Goal: Information Seeking & Learning: Learn about a topic

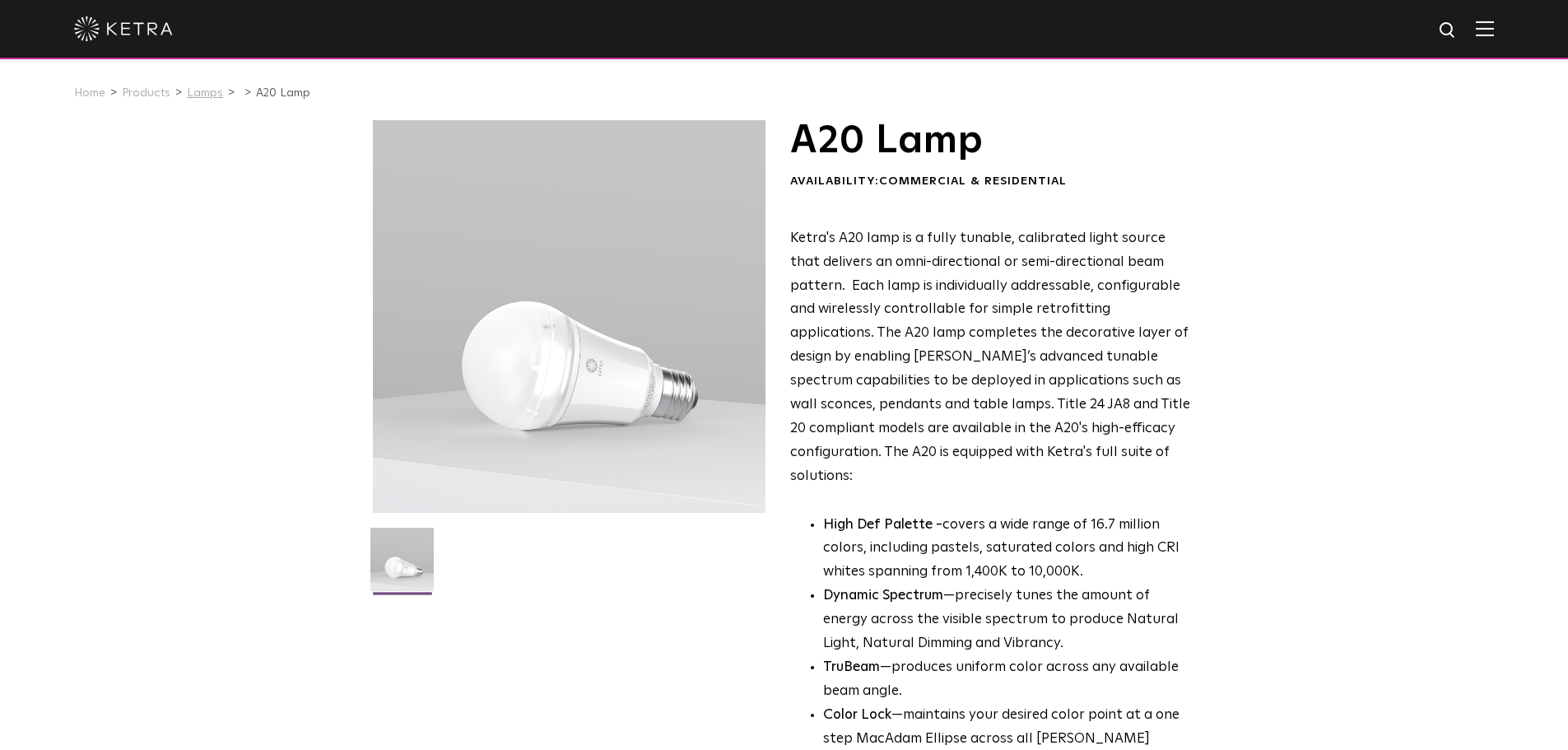
click at [204, 97] on link "Lamps" at bounding box center [205, 93] width 36 height 11
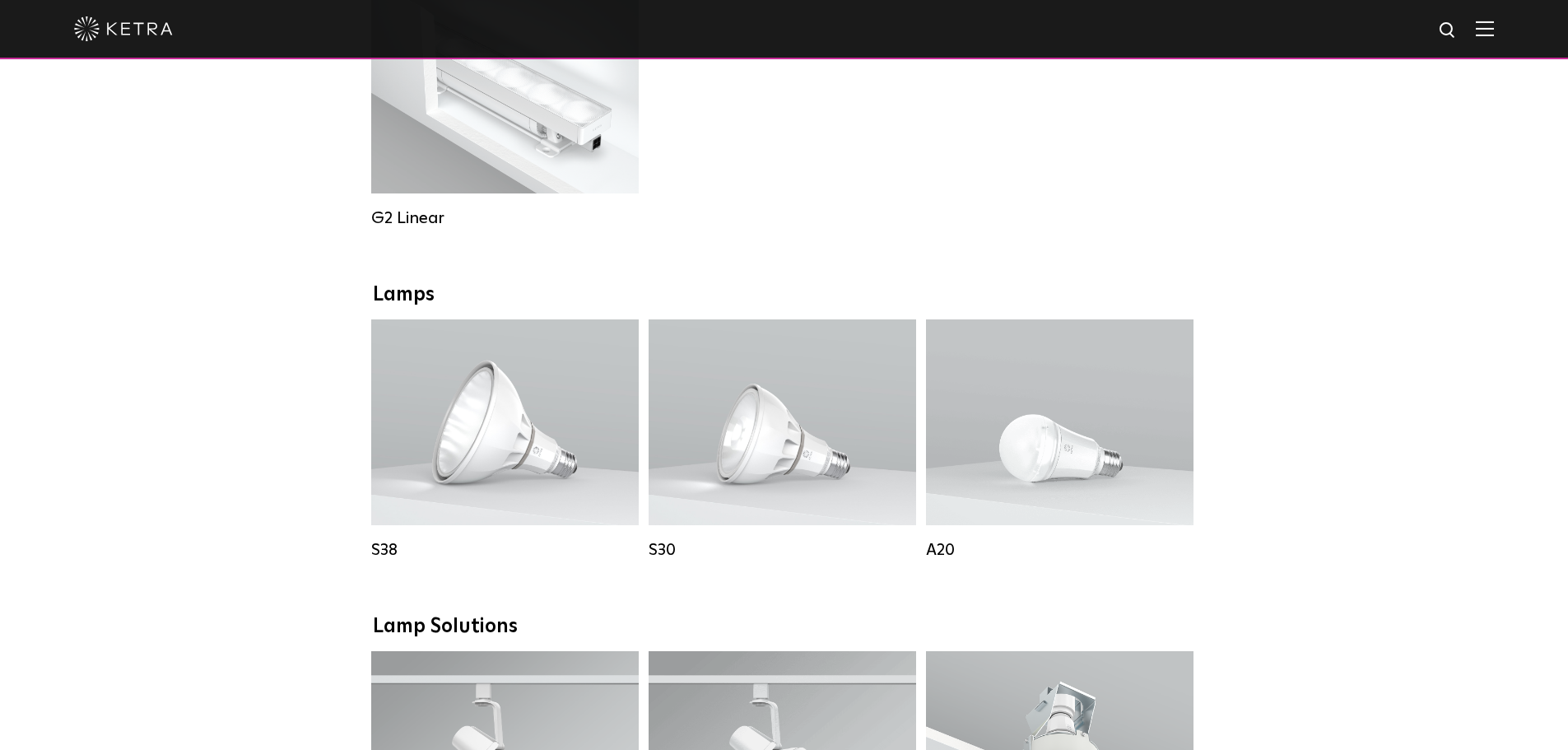
scroll to position [960, 0]
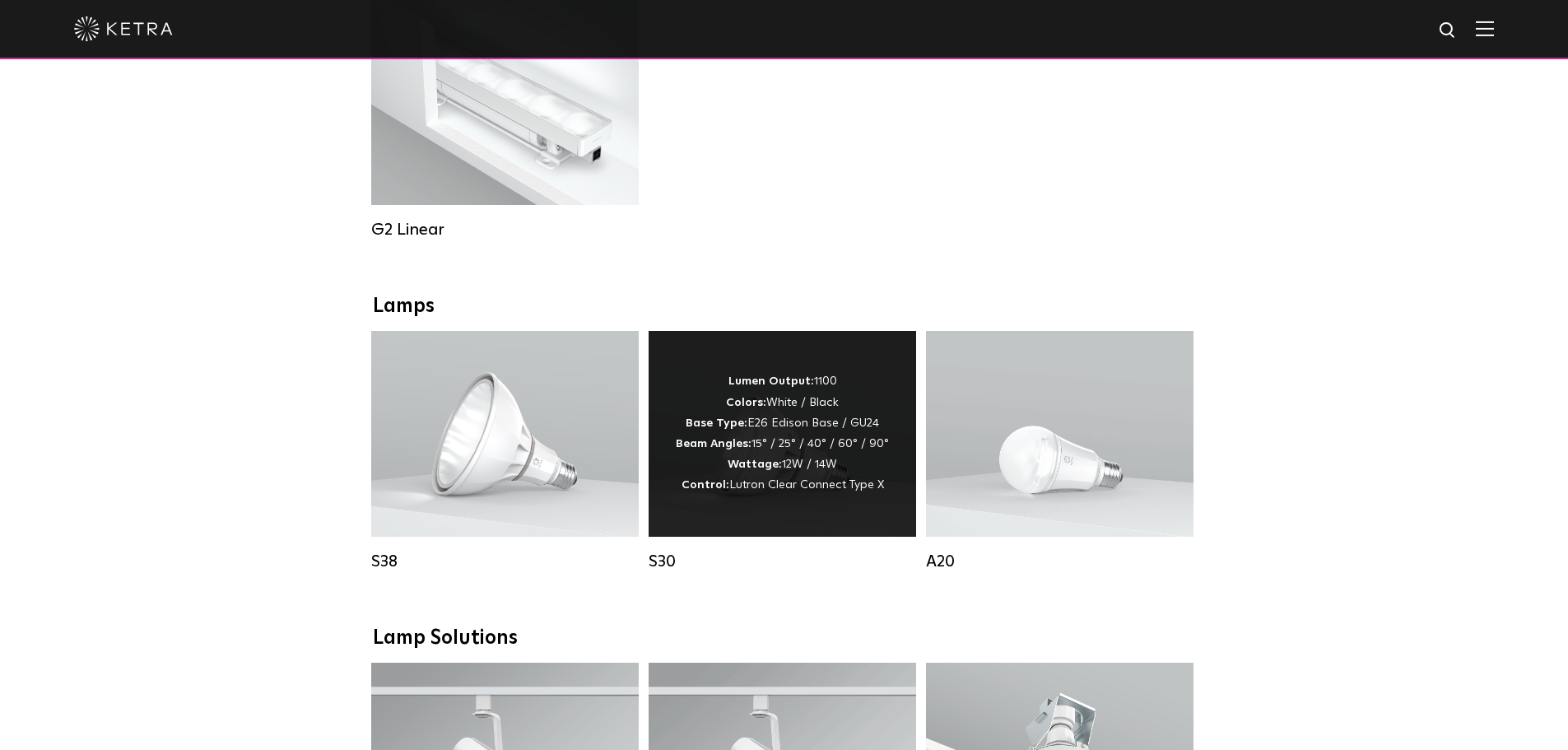
click at [732, 468] on div "Lumen Output: 1100 Colors: White / Black Base Type: E26 Edison Base / GU24 Beam…" at bounding box center [782, 433] width 213 height 124
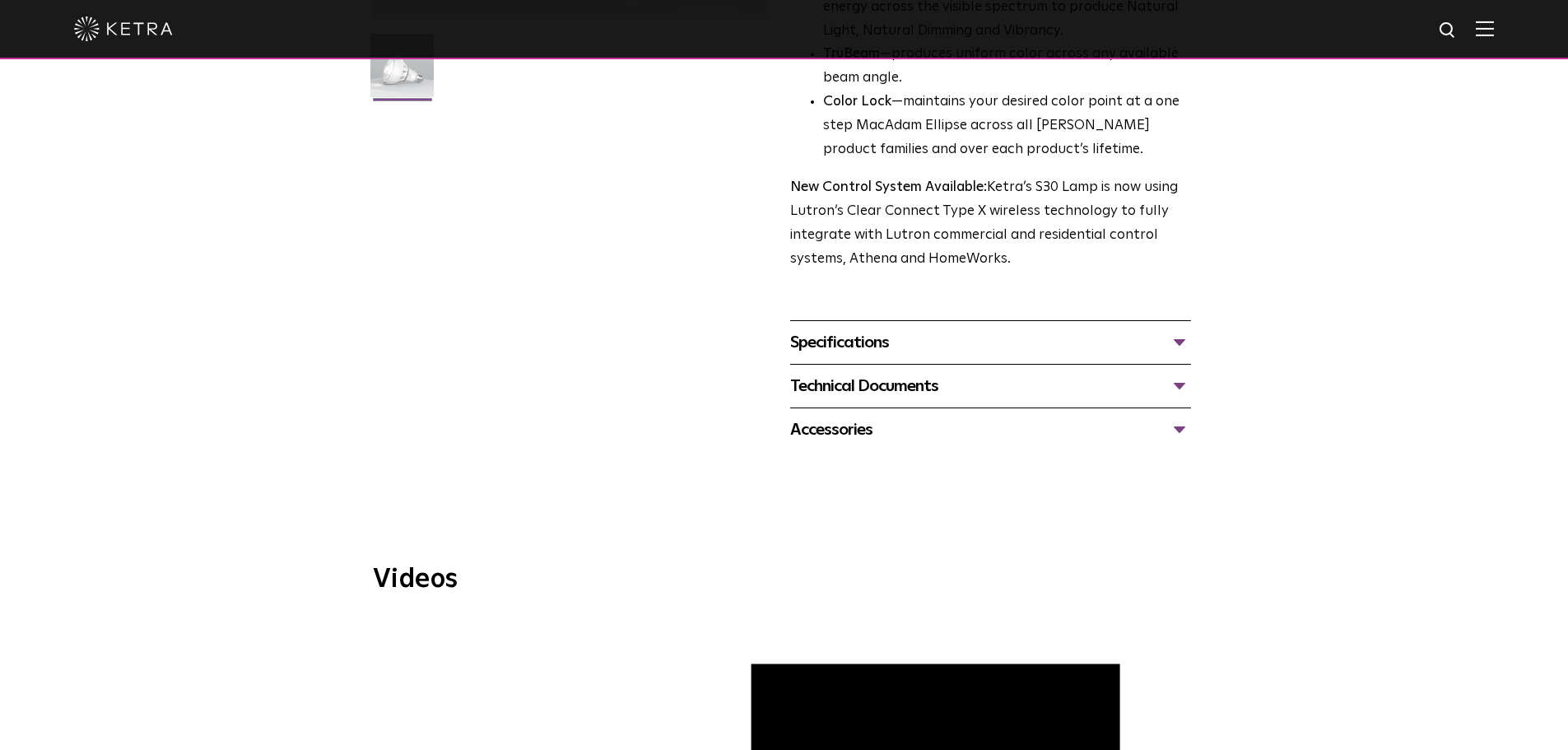
click at [971, 334] on div "Specifications" at bounding box center [990, 342] width 401 height 26
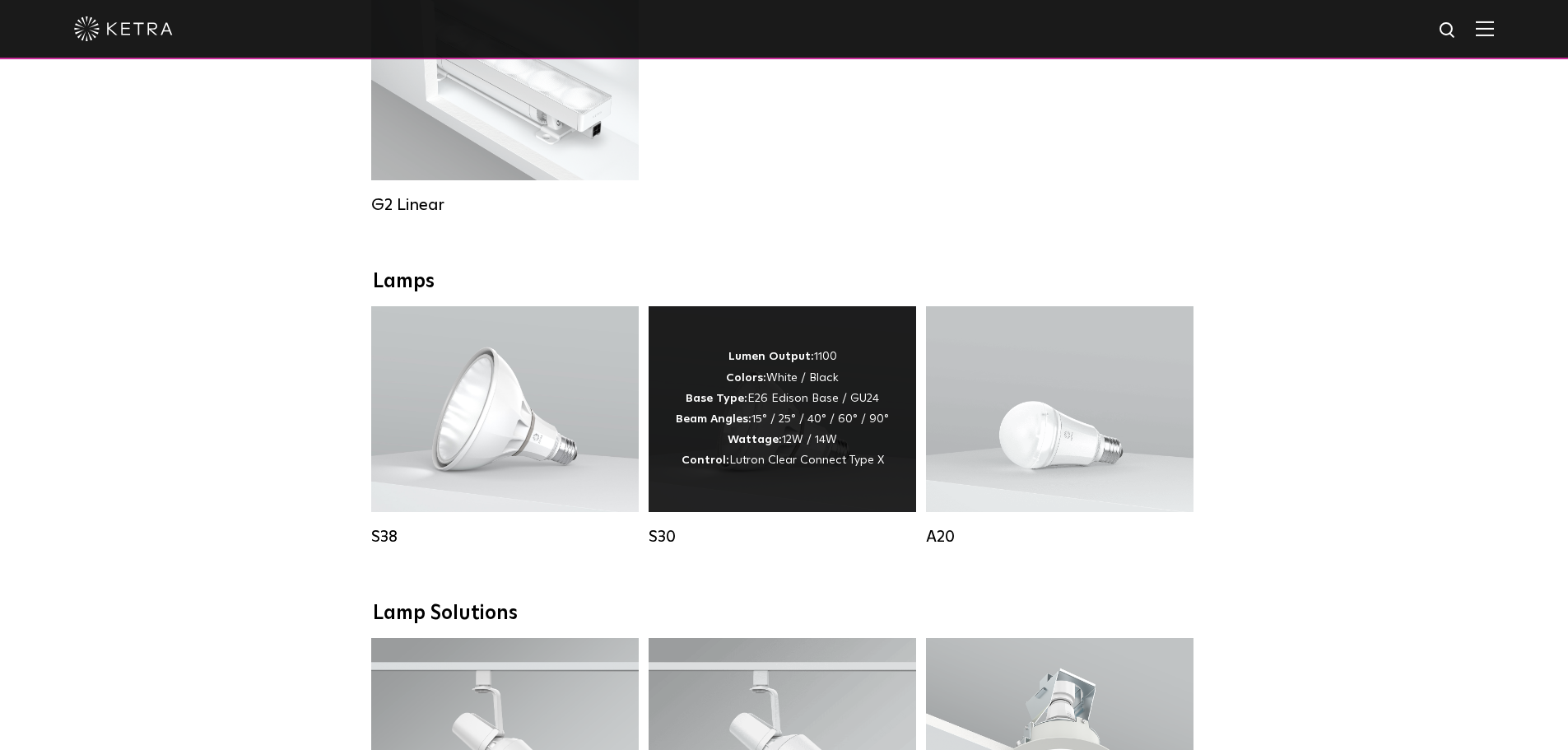
click at [787, 441] on div "Lumen Output: 1100 Colors: White / Black Base Type: E26 Edison Base / GU24 Beam…" at bounding box center [782, 408] width 213 height 124
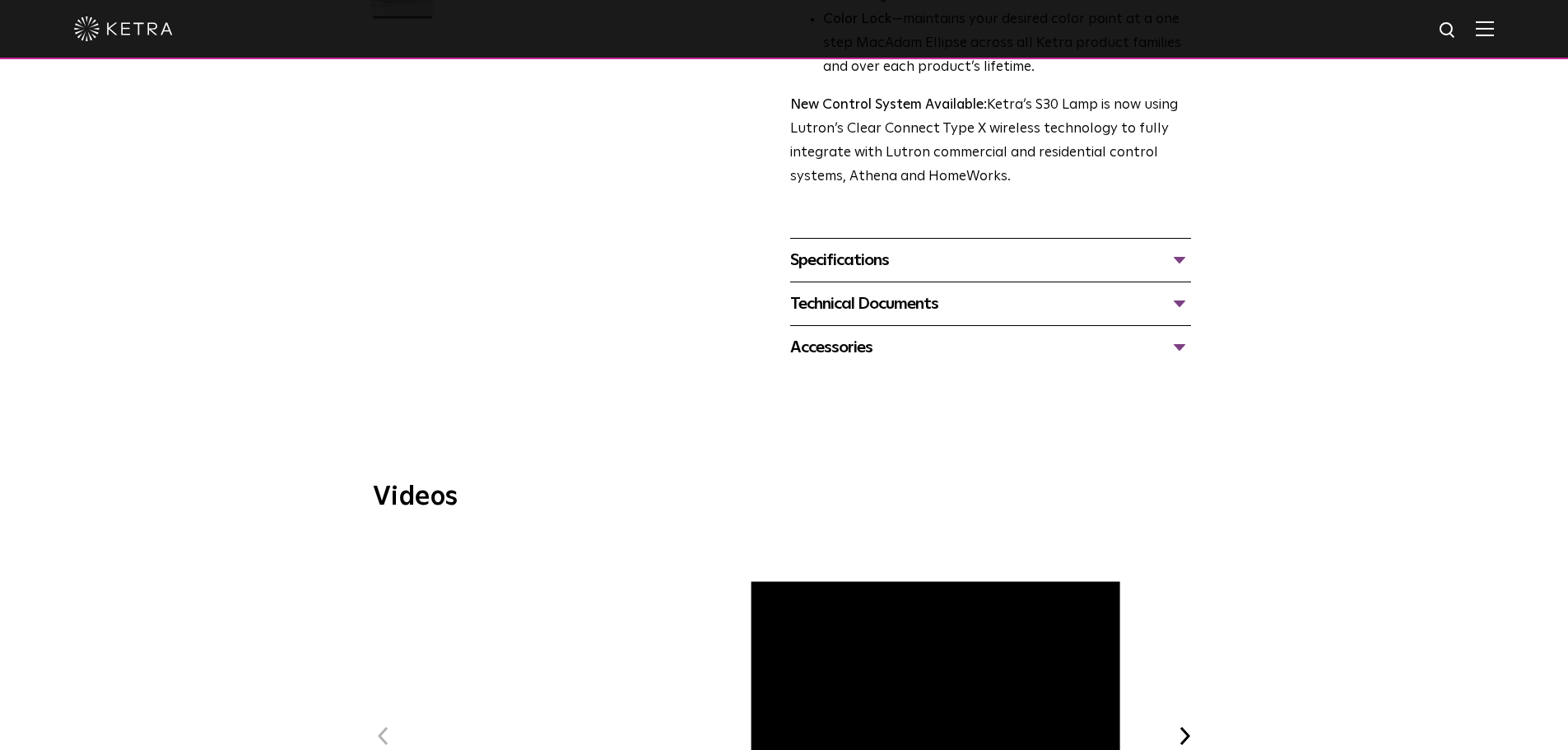
click at [889, 329] on div "Accessories Tall Snoot Short Snoot Hex Louver 10 Baffle" at bounding box center [990, 346] width 401 height 43
click at [892, 307] on div "Technical Documents" at bounding box center [990, 303] width 401 height 26
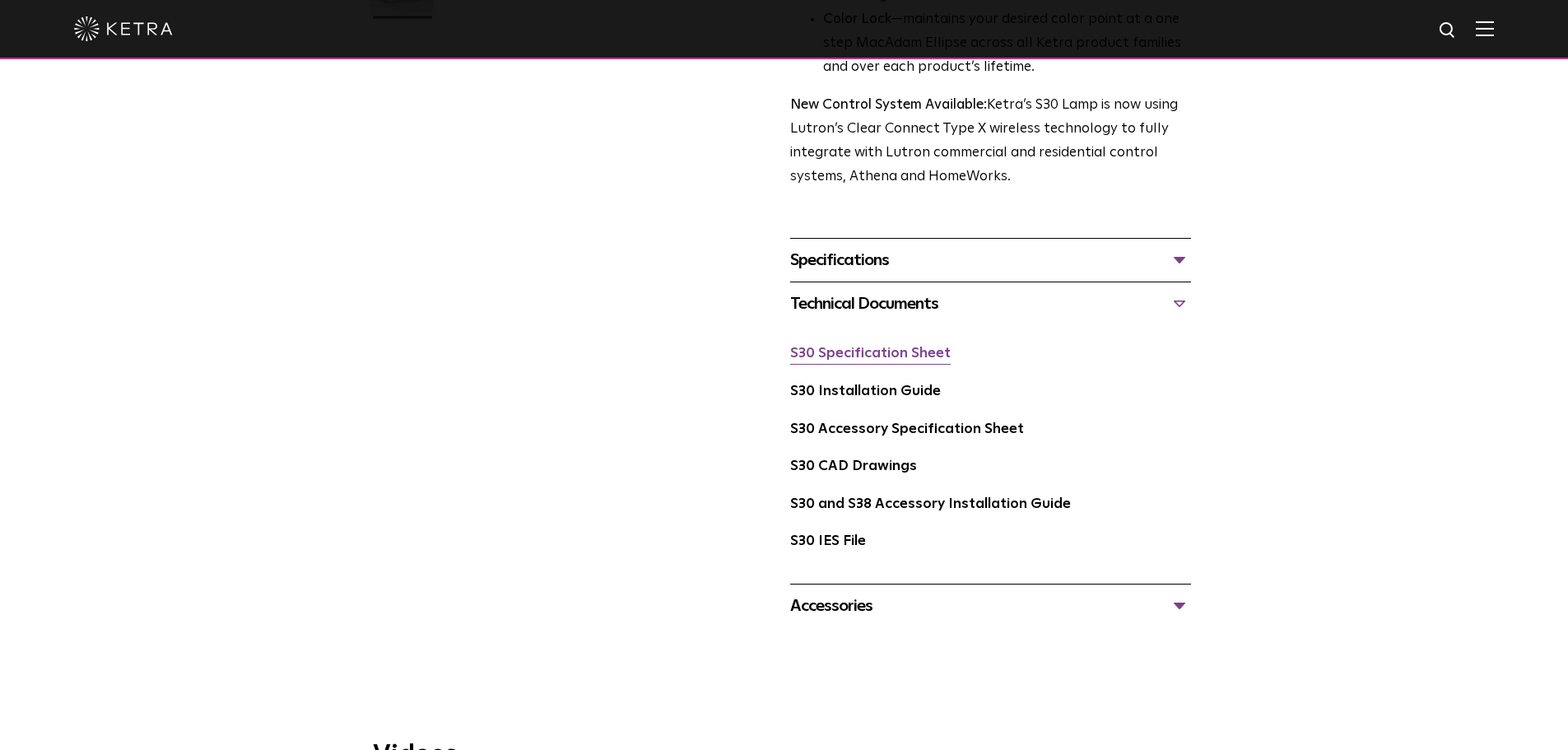
click at [878, 351] on link "S30 Specification Sheet" at bounding box center [870, 353] width 160 height 14
